Goal: Book appointment/travel/reservation

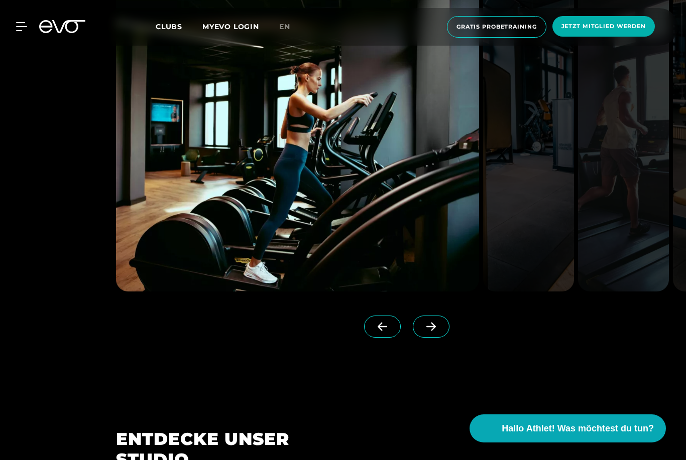
scroll to position [994, 0]
click at [20, 30] on icon at bounding box center [23, 26] width 15 height 9
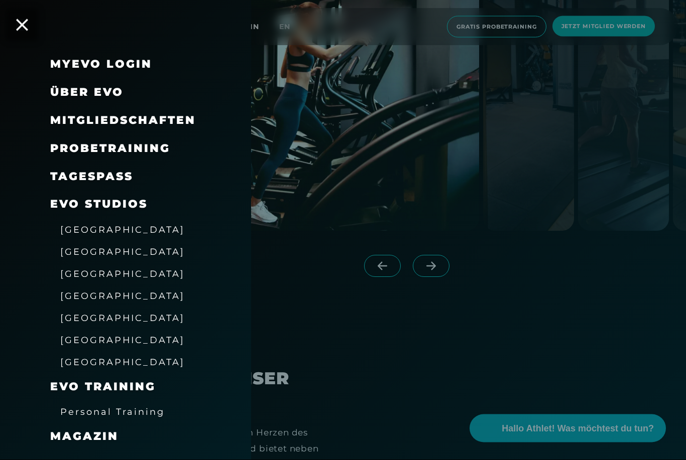
click at [57, 175] on link "TAGESPASS" at bounding box center [91, 177] width 83 height 14
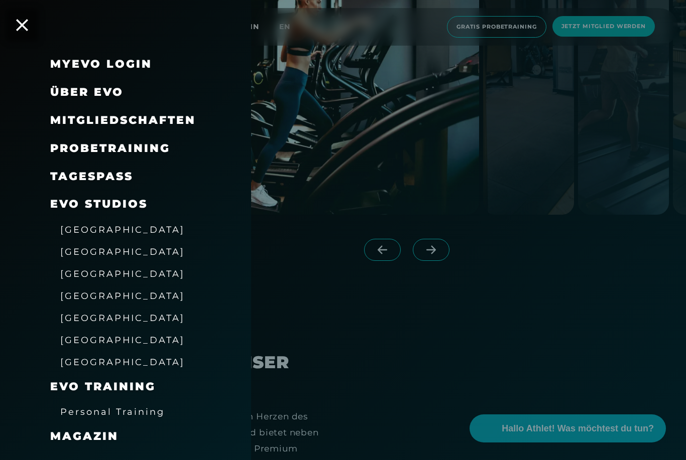
click at [89, 143] on span "Probetraining" at bounding box center [110, 149] width 120 height 14
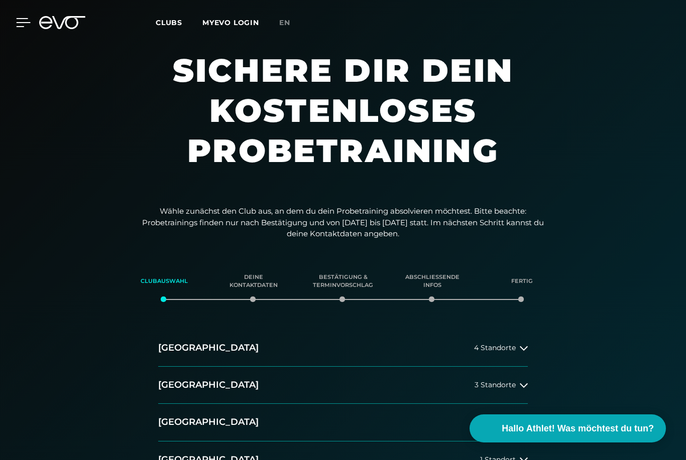
click at [26, 24] on icon at bounding box center [23, 22] width 15 height 9
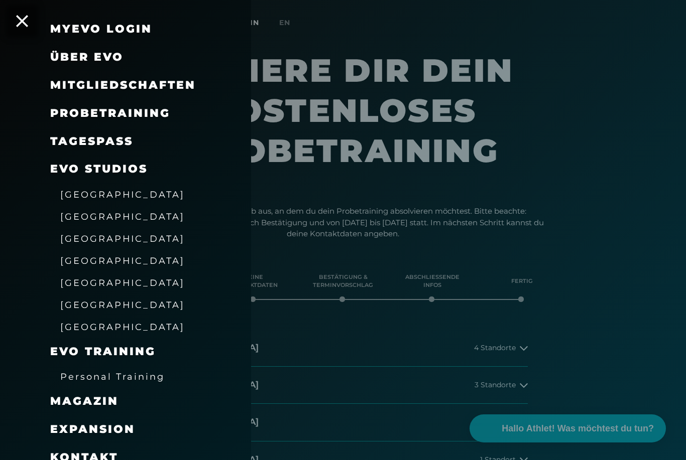
scroll to position [34, 0]
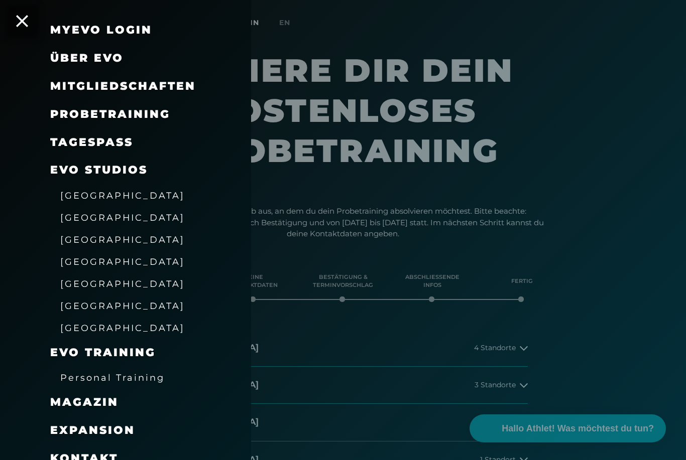
click at [74, 215] on span "[GEOGRAPHIC_DATA]" at bounding box center [122, 217] width 124 height 11
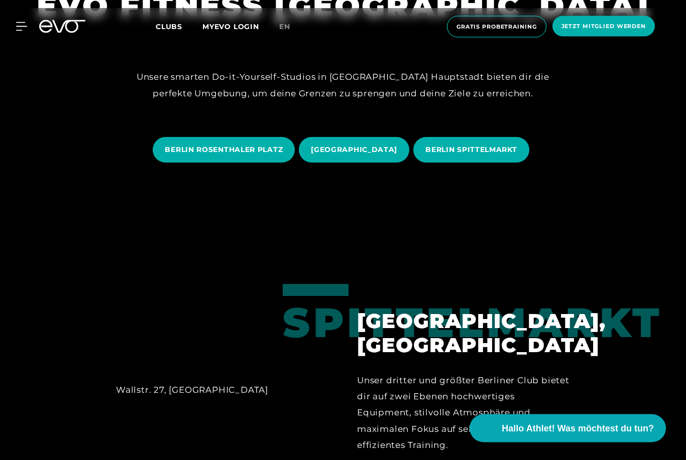
scroll to position [265, 0]
click at [230, 155] on span "BERLIN ROSENTHALER PLATZ" at bounding box center [224, 150] width 118 height 11
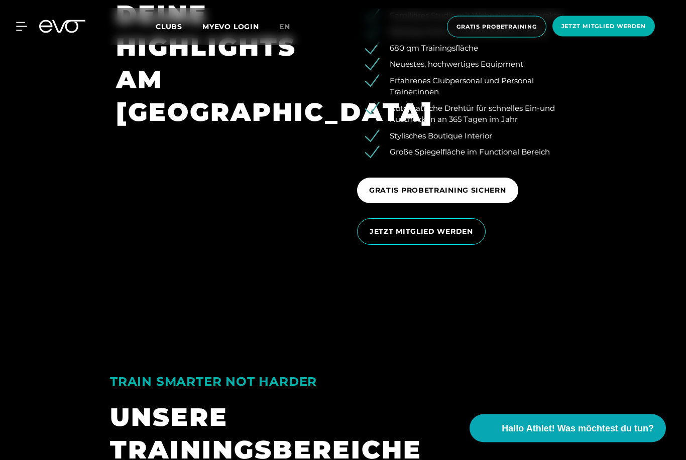
scroll to position [1636, 0]
